Goal: Task Accomplishment & Management: Use online tool/utility

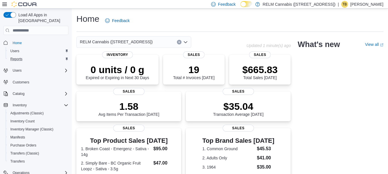
click at [39, 56] on div "Reports" at bounding box center [38, 59] width 60 height 7
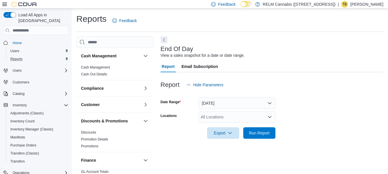
scroll to position [9, 0]
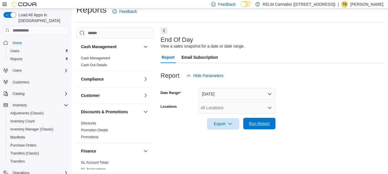
click at [258, 126] on span "Run Report" at bounding box center [259, 124] width 21 height 6
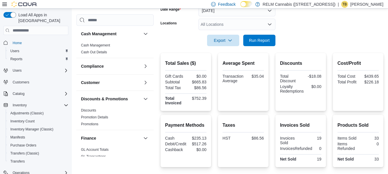
scroll to position [102, 0]
